Goal: Task Accomplishment & Management: Manage account settings

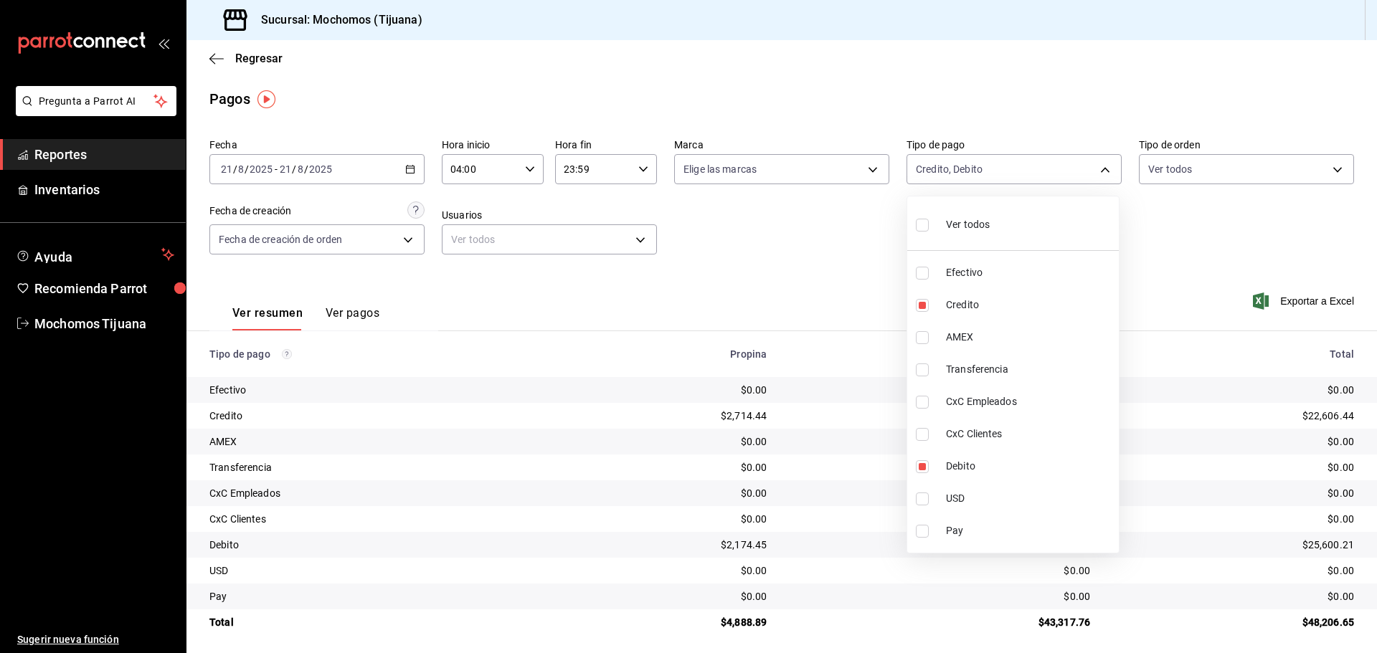
click at [218, 59] on div at bounding box center [688, 326] width 1377 height 653
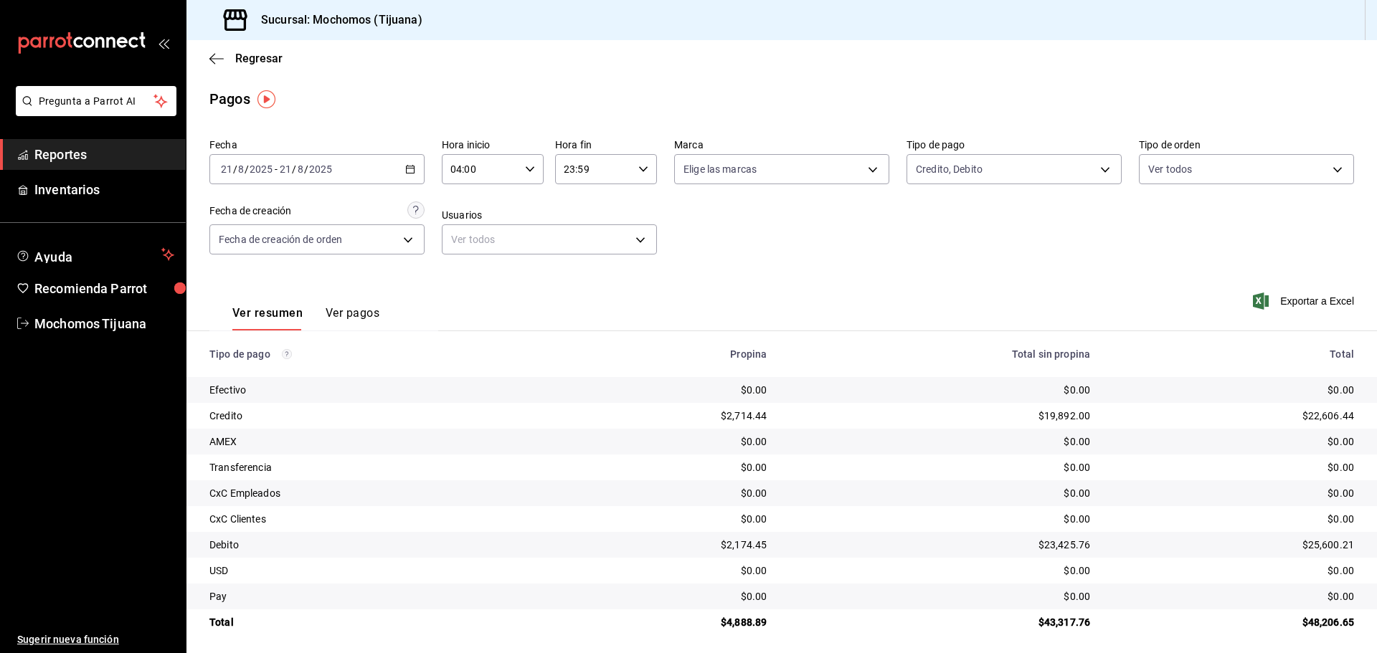
click at [218, 59] on icon "button" at bounding box center [216, 58] width 14 height 1
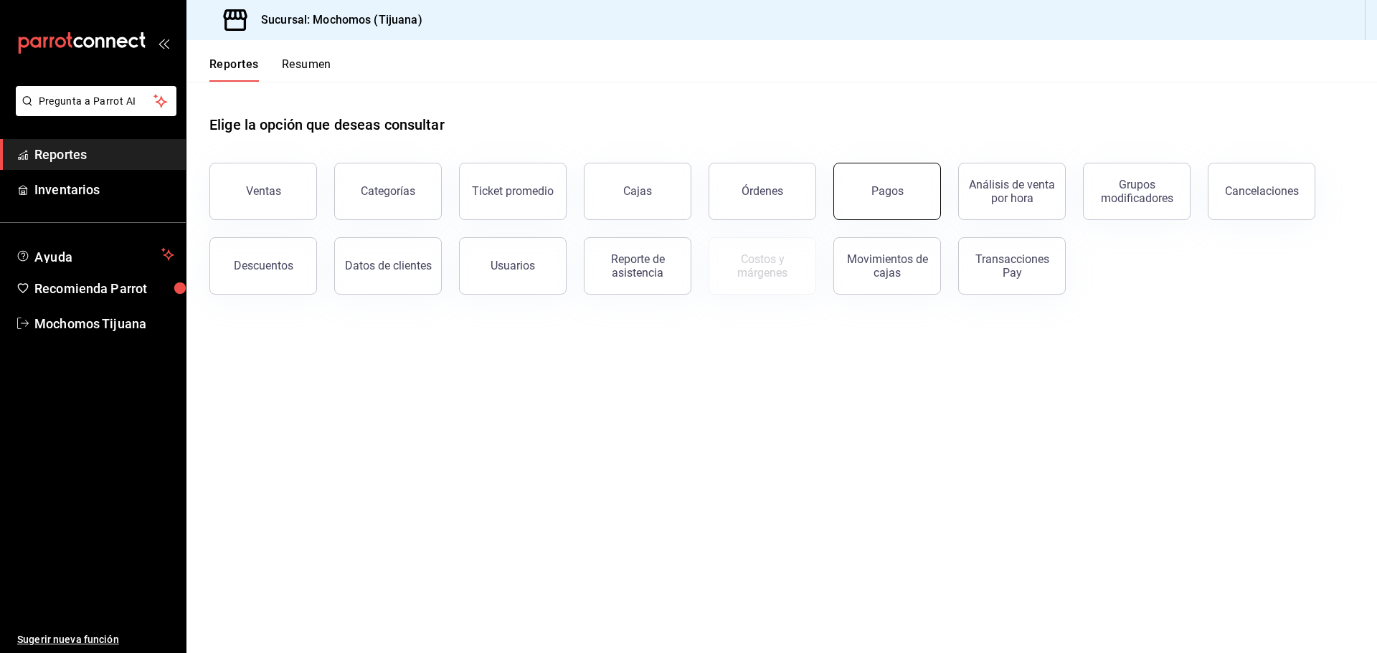
click at [896, 203] on button "Pagos" at bounding box center [887, 191] width 108 height 57
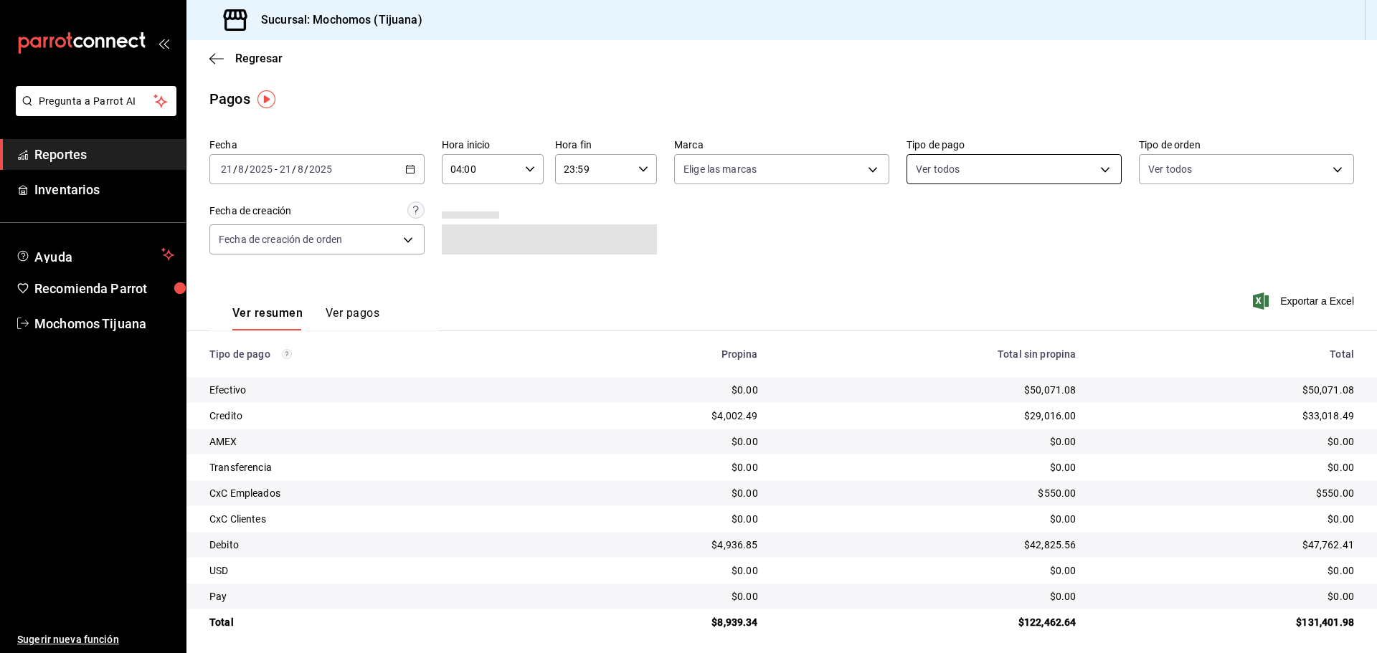
click at [1104, 162] on body "Pregunta a Parrot AI Reportes Inventarios Ayuda Recomienda Parrot Mochomos Tiju…" at bounding box center [688, 326] width 1377 height 653
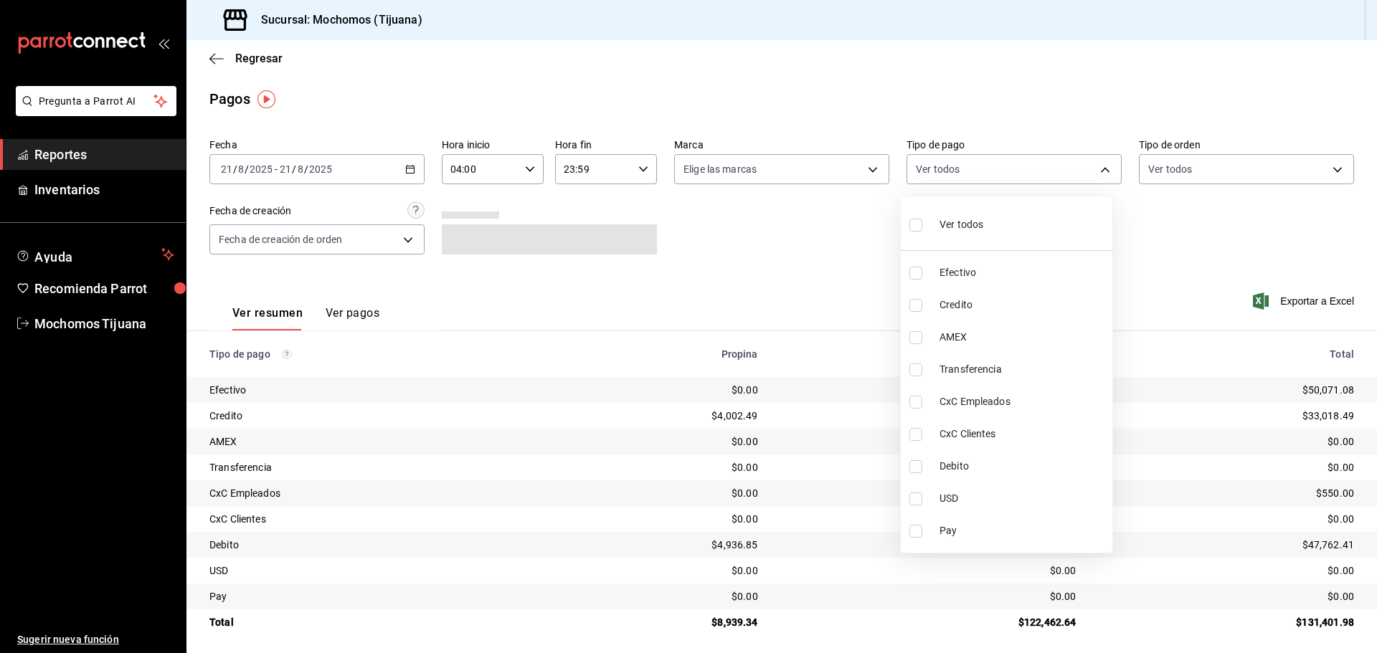
click at [1030, 314] on li "Credito" at bounding box center [1007, 305] width 212 height 32
type input "a27a072c-b141-4985-9f83-ae60dbe2196b"
checkbox input "true"
click at [1078, 464] on span "Debito" at bounding box center [1029, 466] width 167 height 15
type input "a27a072c-b141-4985-9f83-ae60dbe2196b,b7370aa5-450f-4a05-bab4-2784151f97fb"
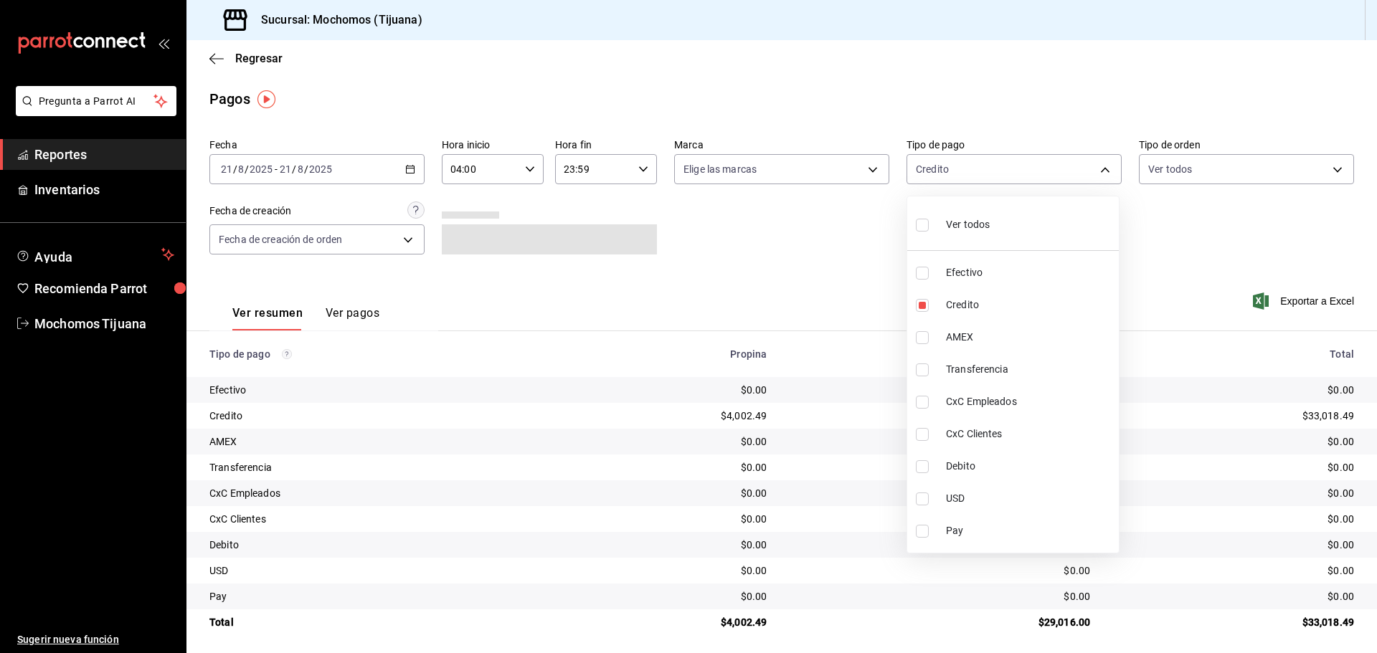
checkbox input "true"
click at [1188, 252] on div at bounding box center [688, 326] width 1377 height 653
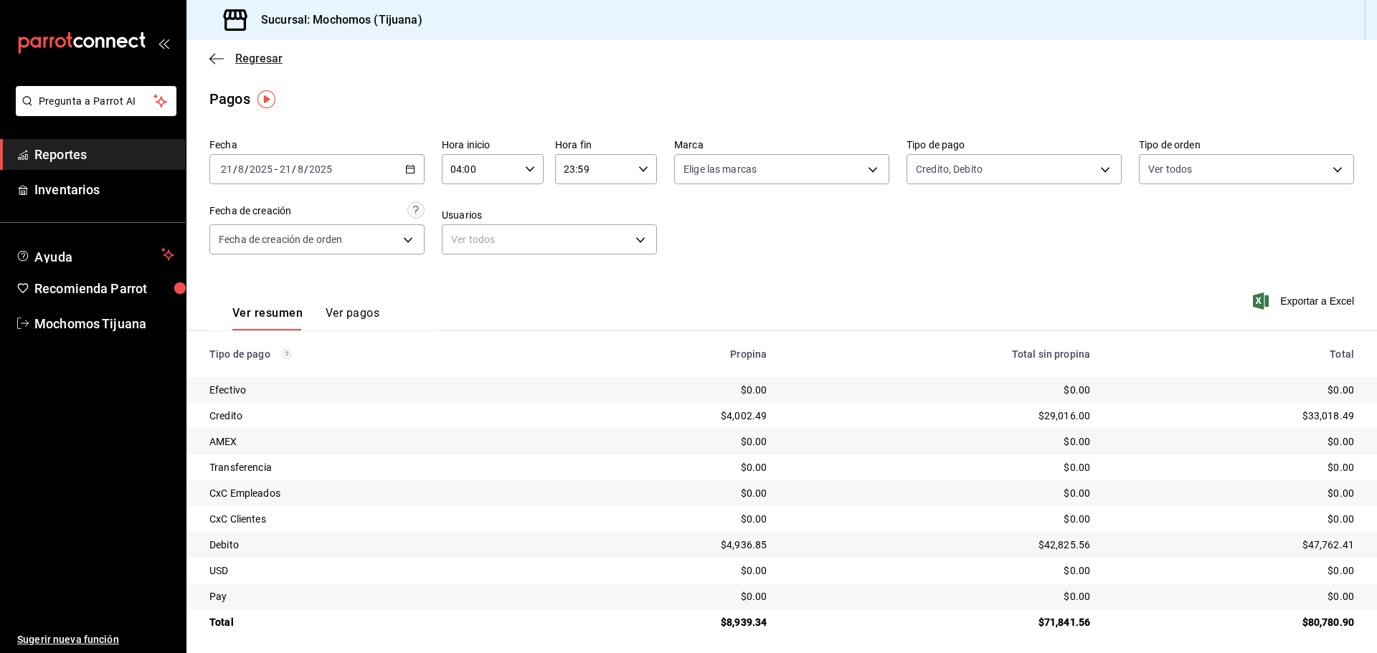
click at [220, 57] on icon "button" at bounding box center [216, 58] width 14 height 13
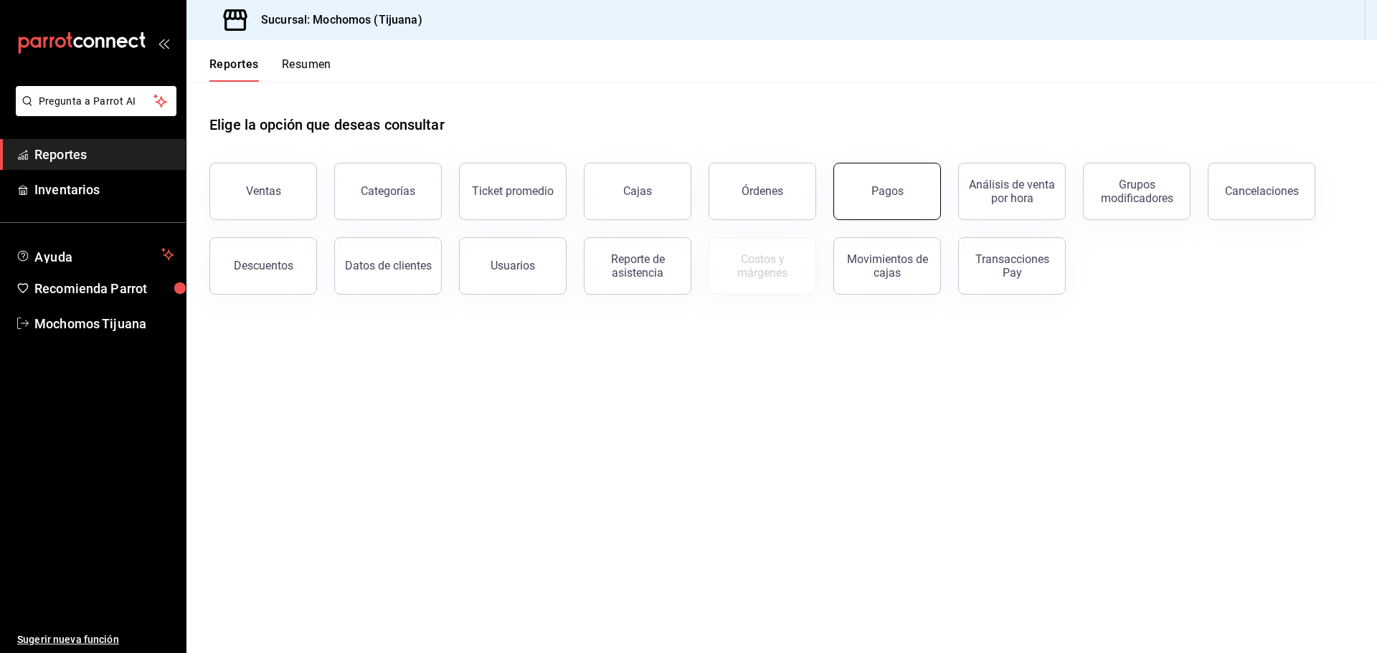
click at [891, 201] on button "Pagos" at bounding box center [887, 191] width 108 height 57
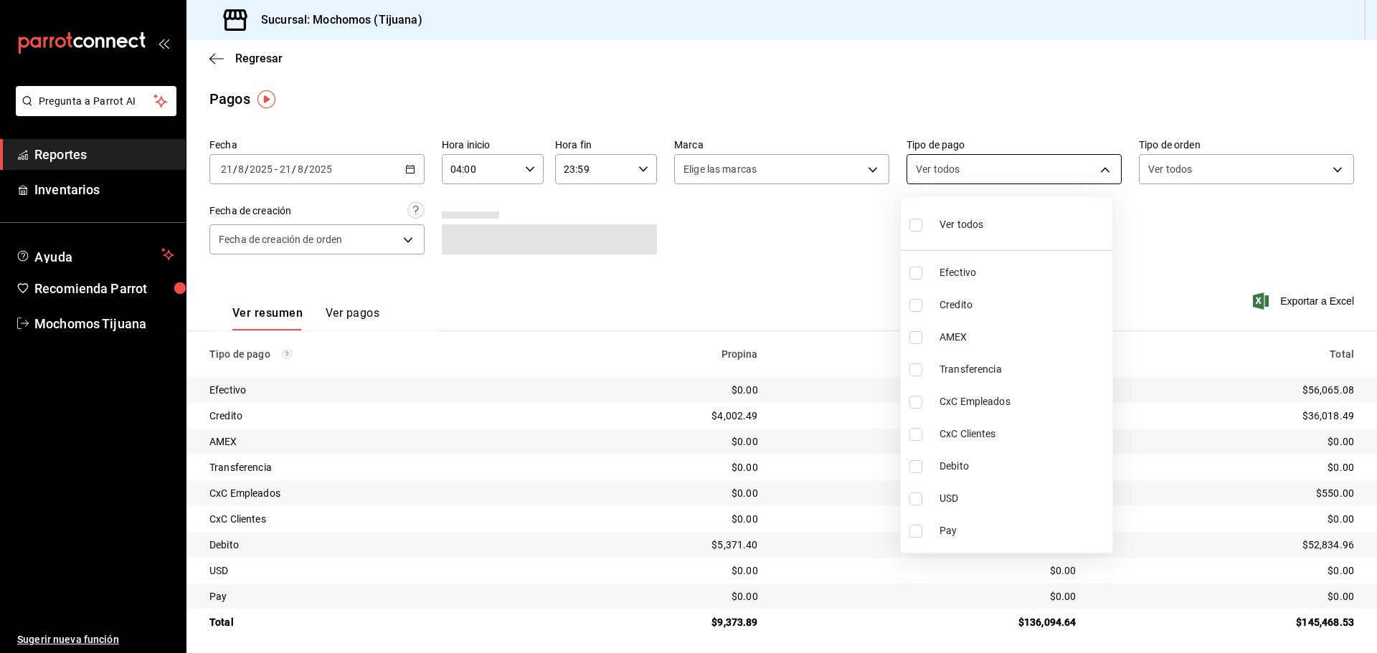
click at [1084, 169] on body "Pregunta a Parrot AI Reportes Inventarios Ayuda Recomienda Parrot Mochomos Tiju…" at bounding box center [688, 326] width 1377 height 653
click at [921, 305] on input "checkbox" at bounding box center [915, 305] width 13 height 13
checkbox input "true"
type input "a27a072c-b141-4985-9f83-ae60dbe2196b"
click at [926, 465] on input "checkbox" at bounding box center [922, 466] width 13 height 13
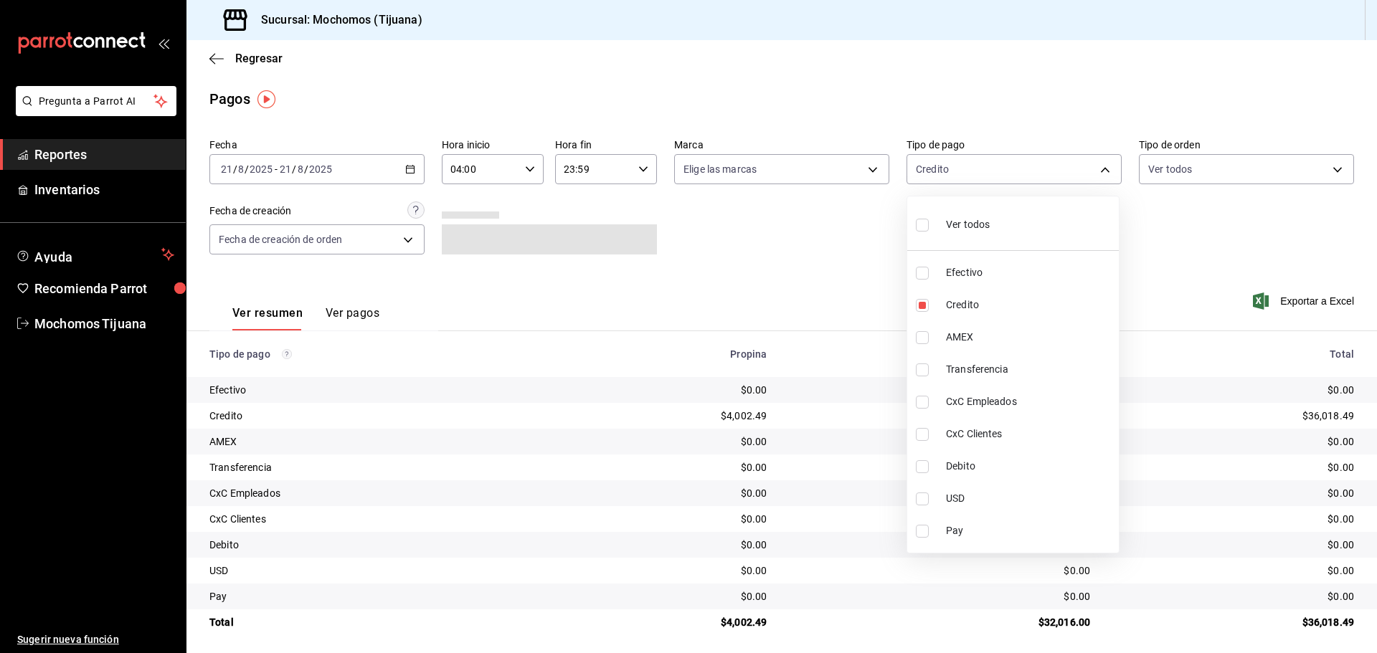
checkbox input "true"
type input "a27a072c-b141-4985-9f83-ae60dbe2196b,b7370aa5-450f-4a05-bab4-2784151f97fb"
